Goal: Information Seeking & Learning: Learn about a topic

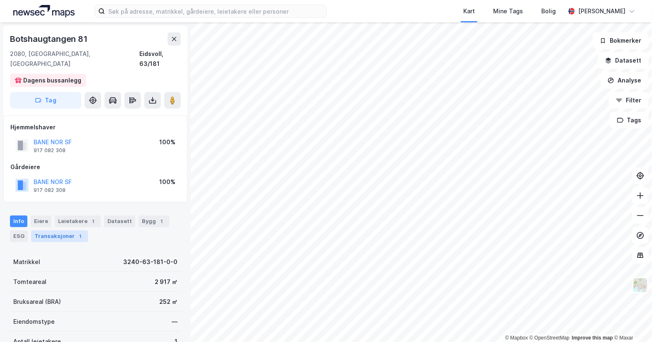
click at [57, 231] on div "Transaksjoner 1" at bounding box center [59, 237] width 57 height 12
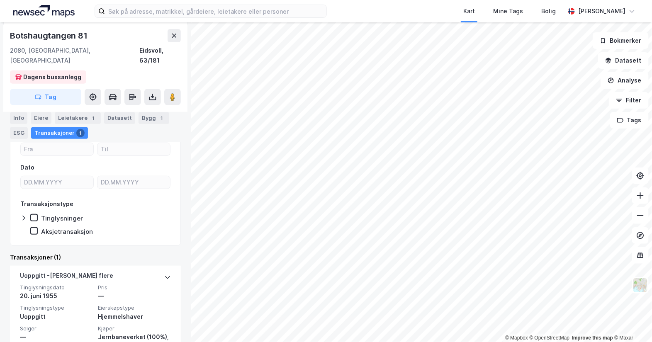
scroll to position [156, 0]
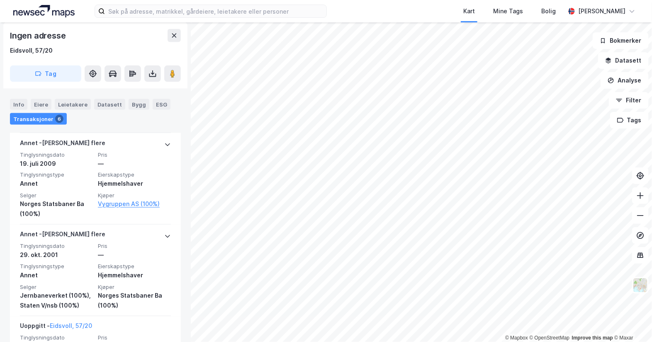
scroll to position [507, 0]
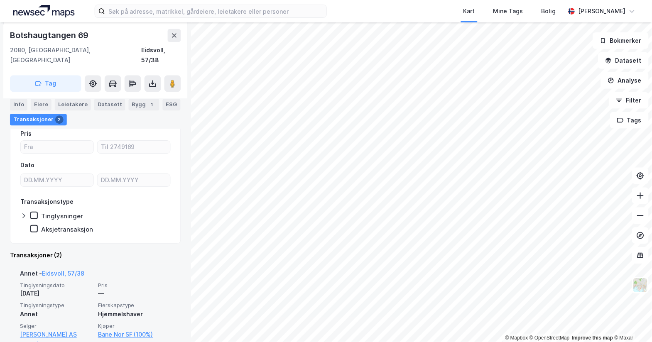
scroll to position [224, 0]
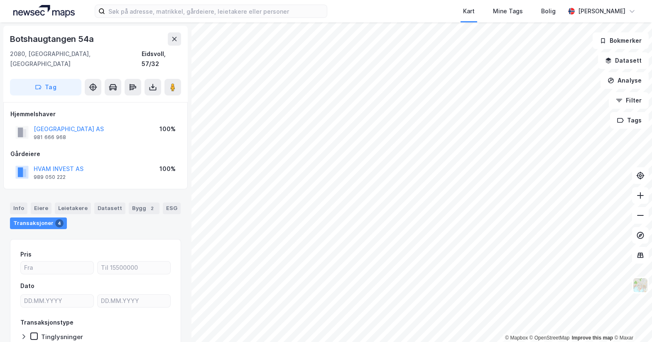
scroll to position [41, 0]
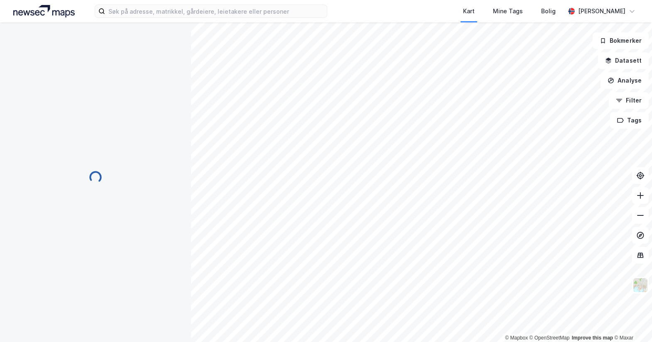
scroll to position [41, 0]
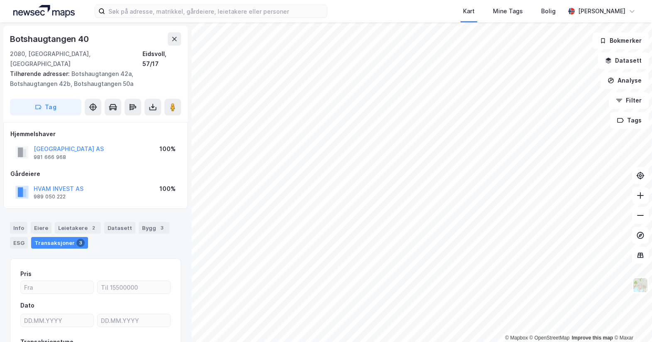
scroll to position [16, 0]
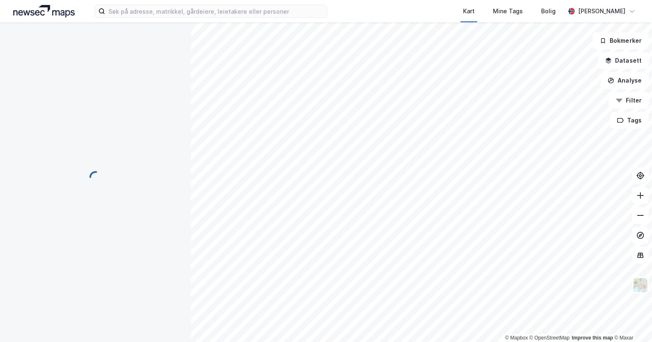
scroll to position [16, 0]
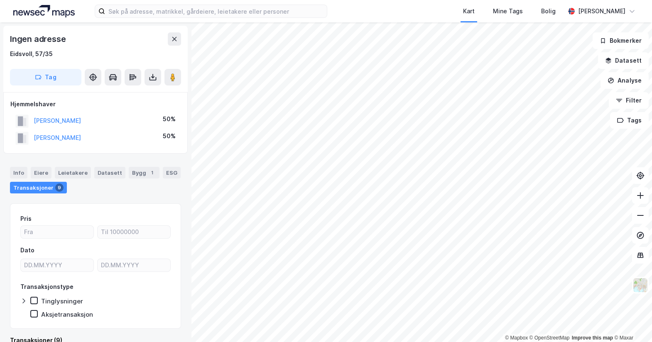
scroll to position [16, 0]
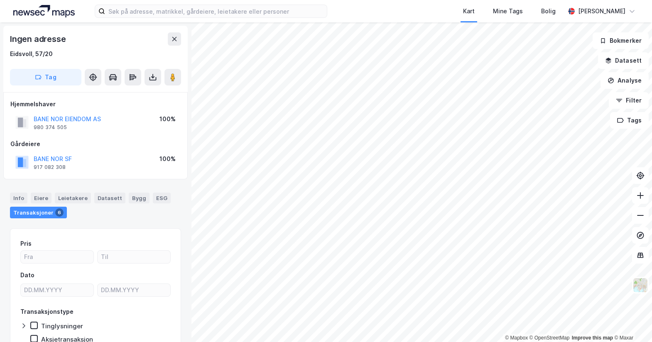
scroll to position [16, 0]
